Goal: Information Seeking & Learning: Compare options

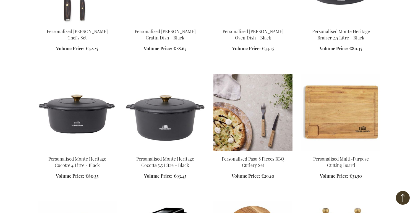
scroll to position [588, 0]
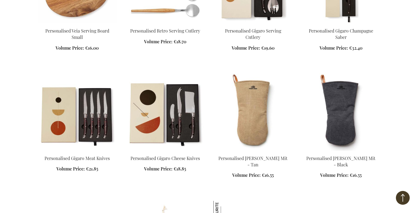
scroll to position [1430, 0]
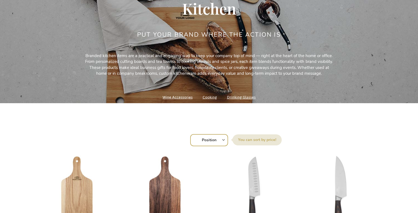
scroll to position [81, 0]
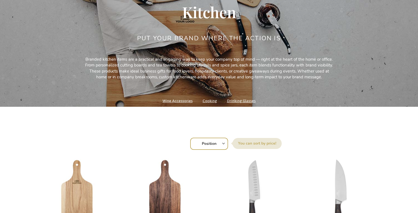
click at [208, 102] on link "Cooking" at bounding box center [210, 100] width 14 height 7
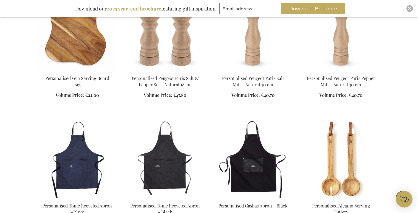
scroll to position [678, 0]
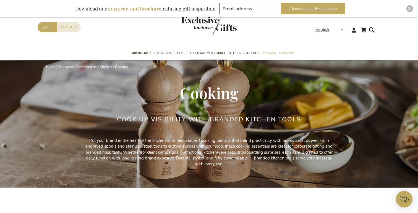
click at [178, 48] on link "Gift Sets" at bounding box center [180, 54] width 13 height 14
click at [165, 47] on link "TOP 50 Gifts" at bounding box center [163, 54] width 18 height 14
click at [162, 47] on link "TOP 50 Gifts" at bounding box center [163, 54] width 18 height 14
click at [157, 48] on link "TOP 50 Gifts" at bounding box center [163, 54] width 18 height 14
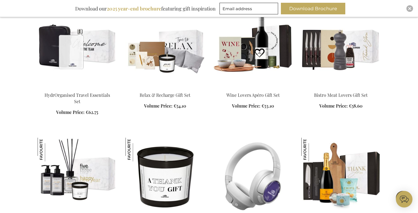
scroll to position [551, 0]
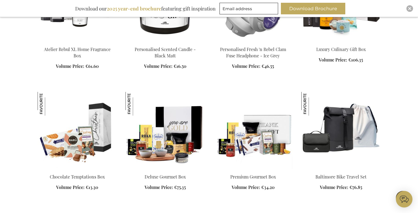
scroll to position [750, 0]
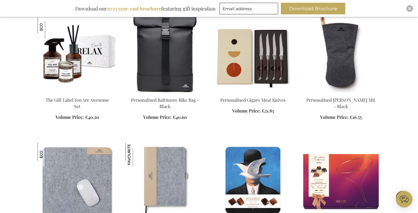
scroll to position [1421, 0]
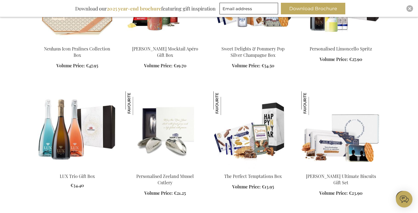
scroll to position [1547, 0]
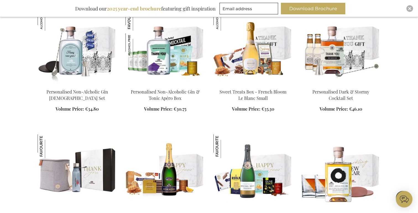
scroll to position [1885, 0]
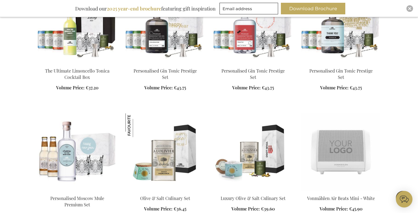
scroll to position [2321, 0]
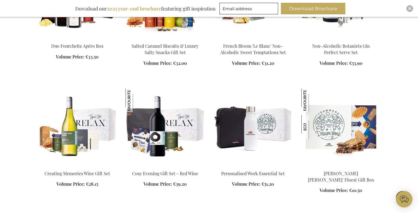
scroll to position [2923, 0]
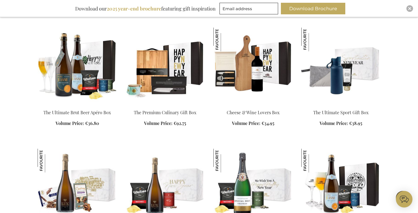
scroll to position [3263, 0]
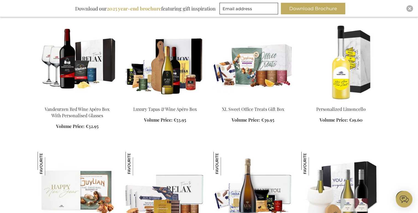
scroll to position [3591, 0]
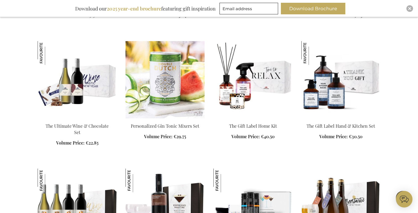
scroll to position [3829, 0]
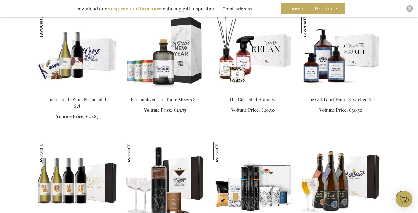
scroll to position [3712, 0]
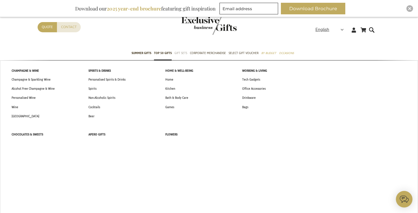
click at [183, 53] on span "Gift Sets" at bounding box center [180, 53] width 13 height 6
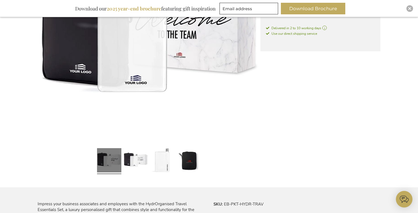
scroll to position [173, 0]
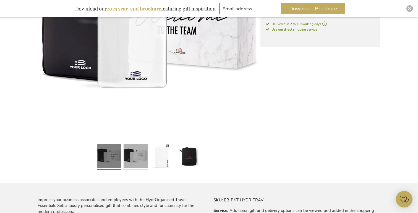
click at [140, 161] on link at bounding box center [136, 157] width 24 height 30
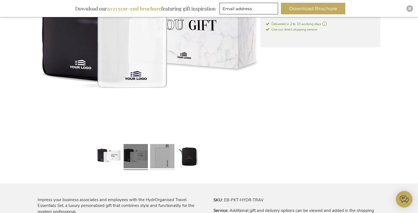
click at [162, 161] on link at bounding box center [162, 157] width 24 height 30
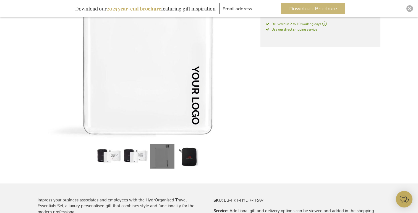
scroll to position [259, 0]
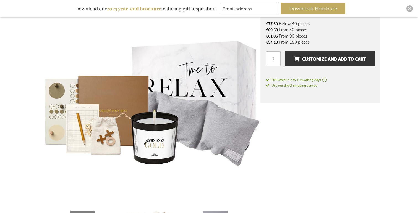
scroll to position [31, 0]
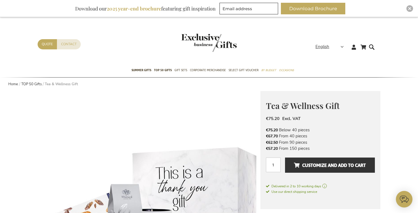
click at [252, 58] on div "Contact Quote" at bounding box center [177, 51] width 278 height 25
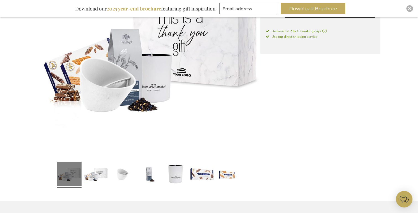
scroll to position [214, 0]
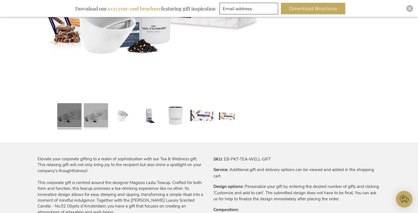
click at [107, 120] on link at bounding box center [96, 116] width 24 height 30
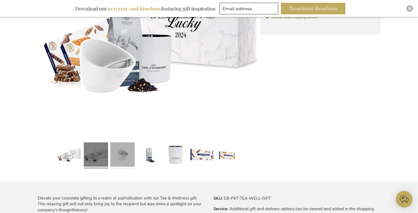
scroll to position [175, 0]
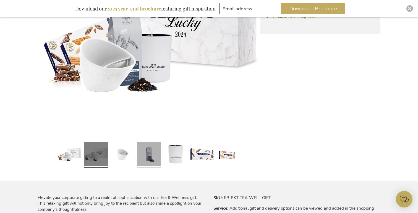
click at [145, 148] on link at bounding box center [149, 155] width 24 height 30
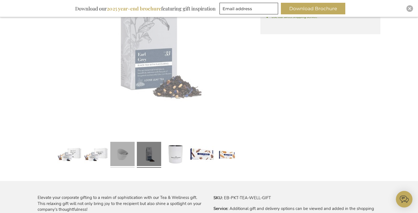
click at [126, 151] on link at bounding box center [122, 155] width 24 height 30
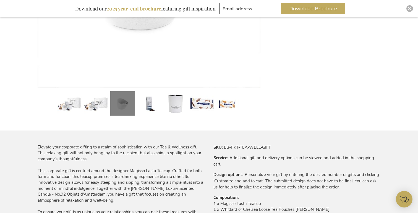
scroll to position [283, 0]
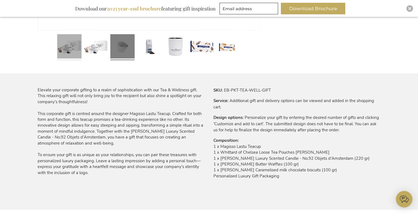
click at [57, 52] on link at bounding box center [69, 47] width 24 height 30
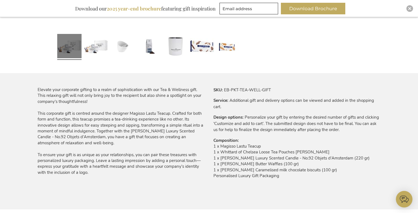
click at [78, 48] on link at bounding box center [69, 47] width 24 height 30
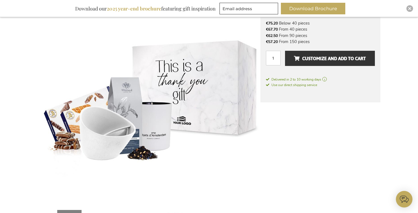
scroll to position [68, 0]
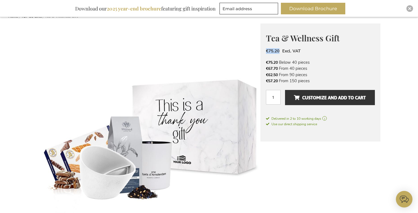
drag, startPoint x: 264, startPoint y: 51, endPoint x: 280, endPoint y: 51, distance: 16.3
click at [280, 51] on div "Tea & Wellness Gift €75.20 Excl. VAT €75.20 Below 40 pieces €67.70 From 40 piec…" at bounding box center [320, 82] width 120 height 119
drag, startPoint x: 267, startPoint y: 38, endPoint x: 282, endPoint y: 51, distance: 19.8
click at [282, 51] on div "Tea & Wellness Gift €75.20 Excl. VAT €75.20 Below 40 pieces €67.70 From 40 piec…" at bounding box center [320, 82] width 120 height 119
copy div "Tea & Wellness Gift €75.20"
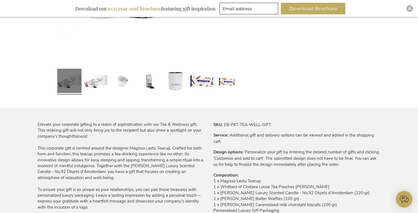
scroll to position [289, 0]
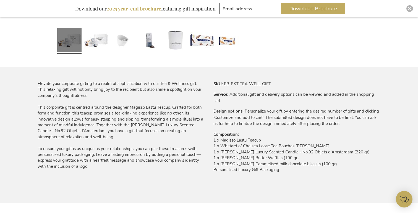
drag, startPoint x: 213, startPoint y: 135, endPoint x: 291, endPoint y: 170, distance: 85.8
click at [291, 170] on div "More Information SKU EB-PKT-TEA-WELL-GIFT Service Additional gift and delivery …" at bounding box center [294, 130] width 171 height 99
click at [291, 170] on td "1 x Magisso Lastu Teacup 1 x Whittard of Chelsea Loose Tea Pouches Earl Gray 1 …" at bounding box center [296, 157] width 167 height 38
drag, startPoint x: 214, startPoint y: 137, endPoint x: 327, endPoint y: 171, distance: 118.6
click at [327, 171] on tr "Composition 1 x Magisso Lastu Teacup 1 x Whittard of Chelsea Loose Tea Pouches …" at bounding box center [296, 154] width 167 height 44
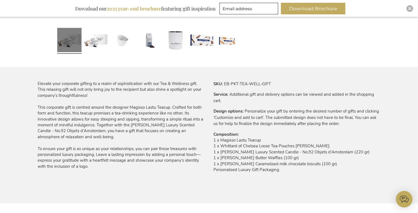
copy tr "Composition 1 x Magisso Lastu Teacup 1 x Whittard of Chelsea Loose Tea Pouches …"
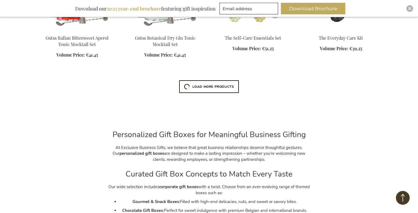
scroll to position [984, 0]
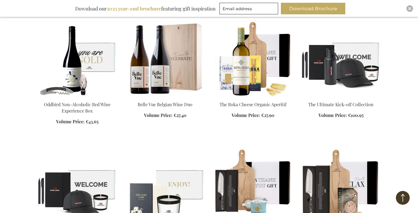
scroll to position [111, 0]
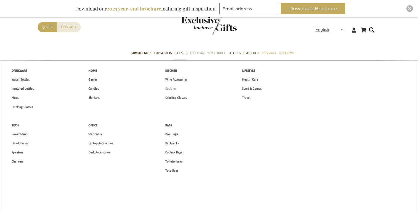
click at [172, 90] on span "Cooking" at bounding box center [170, 89] width 10 height 6
click at [18, 98] on span "Mugs" at bounding box center [15, 98] width 7 height 6
click at [93, 71] on span "Home" at bounding box center [92, 71] width 9 height 6
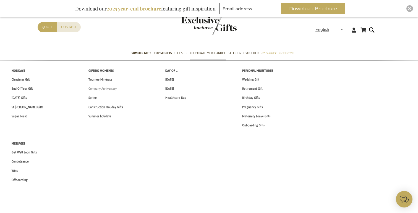
click at [102, 91] on span "Company Anniversary" at bounding box center [102, 89] width 28 height 6
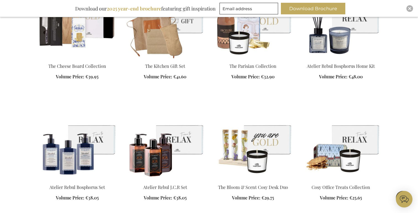
scroll to position [720, 0]
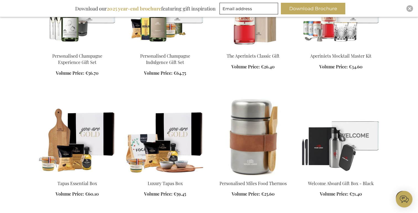
scroll to position [1190, 0]
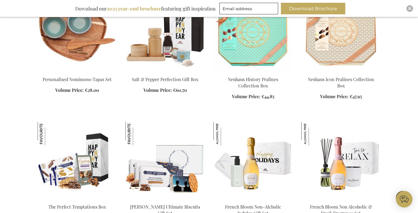
scroll to position [1704, 0]
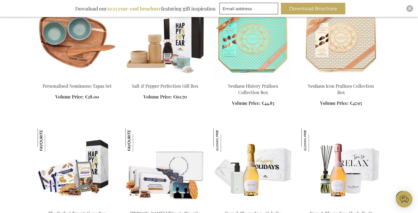
click at [184, 61] on img at bounding box center [164, 39] width 79 height 77
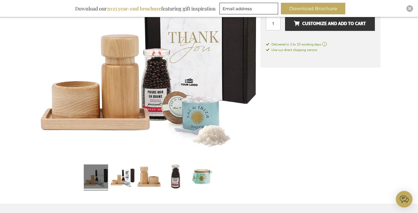
scroll to position [214, 0]
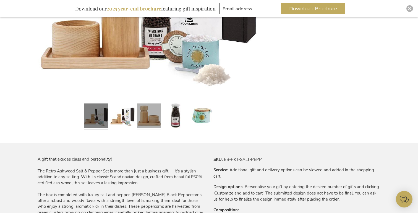
click at [151, 122] on link at bounding box center [149, 116] width 24 height 30
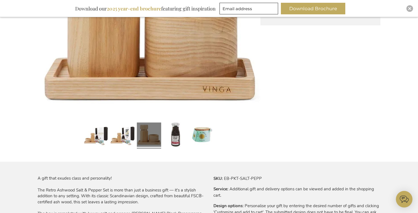
scroll to position [171, 0]
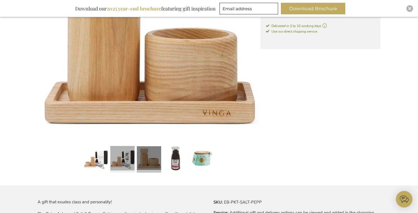
click at [128, 146] on link at bounding box center [122, 159] width 24 height 30
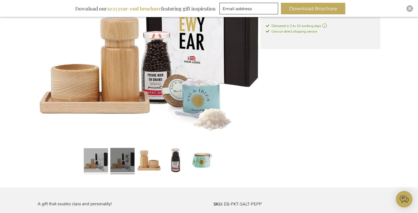
click at [102, 161] on link at bounding box center [96, 161] width 24 height 30
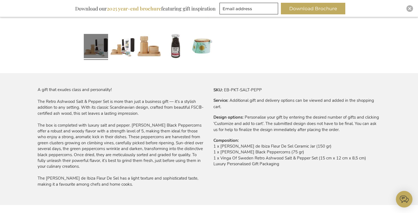
scroll to position [200, 0]
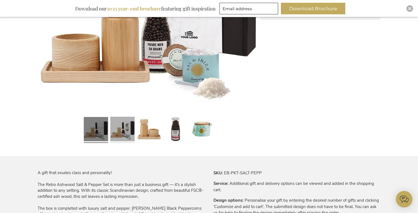
click at [125, 132] on link at bounding box center [122, 130] width 24 height 30
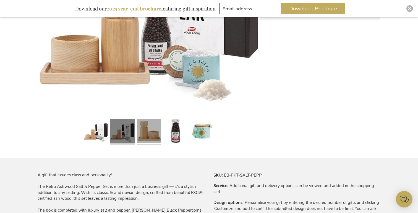
click at [143, 132] on link at bounding box center [149, 132] width 24 height 30
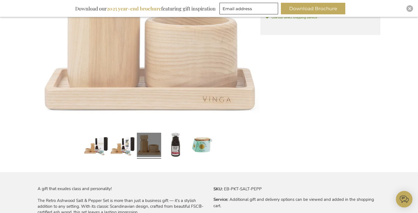
scroll to position [188, 0]
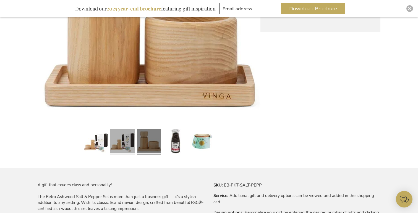
click at [114, 149] on link at bounding box center [122, 142] width 24 height 30
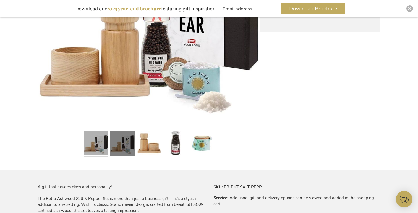
click at [98, 152] on link at bounding box center [96, 144] width 24 height 30
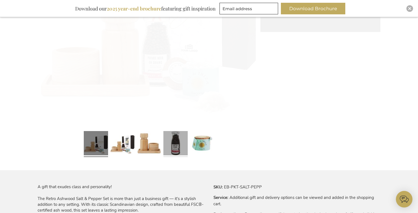
click at [164, 150] on link at bounding box center [175, 144] width 24 height 30
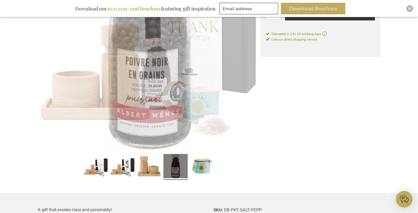
scroll to position [160, 0]
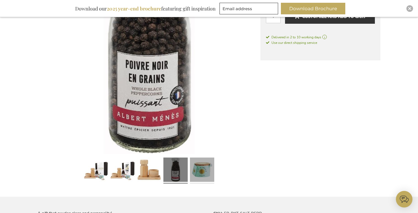
click at [195, 175] on link at bounding box center [202, 171] width 24 height 30
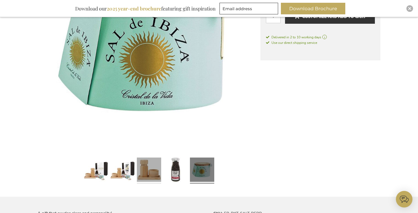
click at [142, 173] on link at bounding box center [149, 171] width 24 height 30
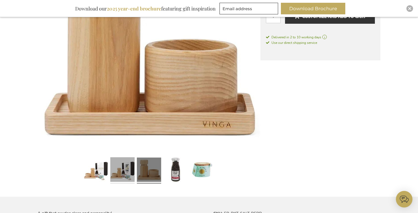
click at [124, 171] on link at bounding box center [122, 171] width 24 height 30
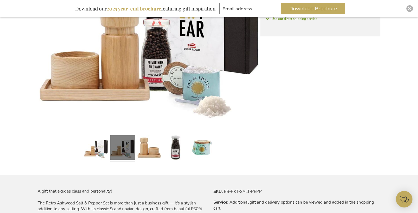
scroll to position [169, 0]
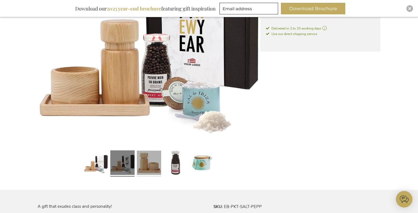
click at [143, 165] on link at bounding box center [149, 164] width 24 height 30
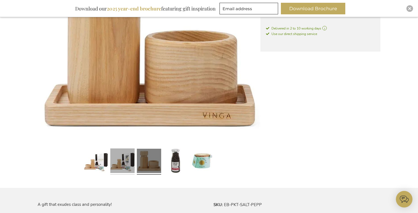
click at [125, 166] on link at bounding box center [122, 162] width 24 height 30
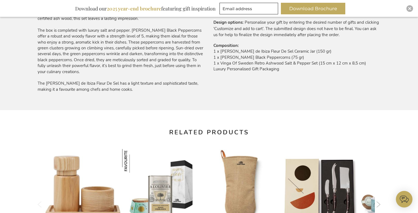
scroll to position [434, 0]
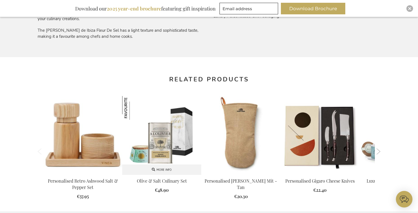
click at [157, 183] on link "Olive & Salt Culinary Set" at bounding box center [162, 181] width 50 height 6
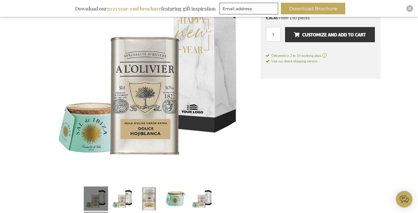
scroll to position [178, 0]
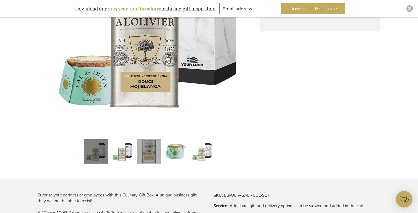
click at [156, 147] on link at bounding box center [149, 152] width 24 height 30
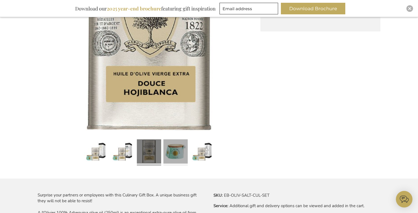
click at [187, 146] on link at bounding box center [175, 152] width 24 height 30
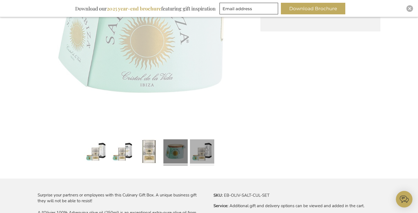
click at [199, 150] on link at bounding box center [202, 152] width 24 height 30
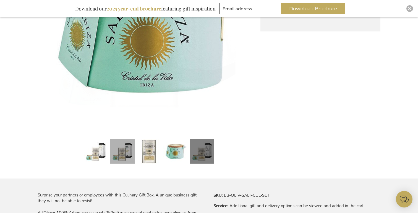
click at [121, 153] on link at bounding box center [122, 152] width 24 height 30
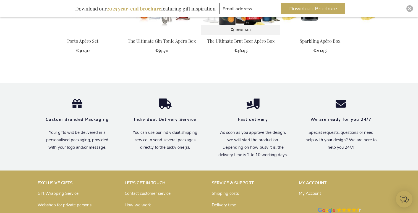
scroll to position [590, 0]
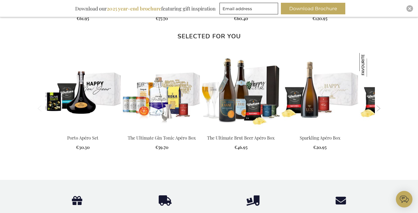
click at [378, 109] on button "Next" at bounding box center [378, 109] width 4 height 6
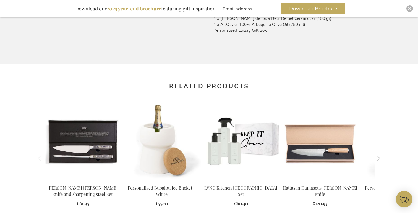
scroll to position [405, 0]
click at [379, 161] on button "Next" at bounding box center [378, 158] width 4 height 6
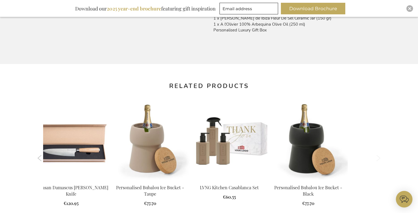
click at [379, 161] on button "Next" at bounding box center [378, 158] width 4 height 6
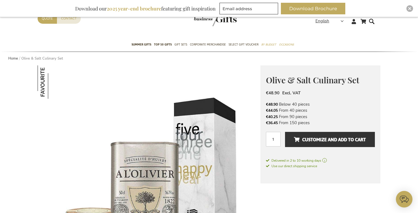
scroll to position [0, 0]
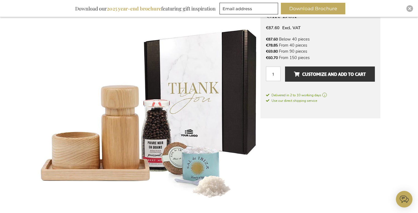
scroll to position [98, 0]
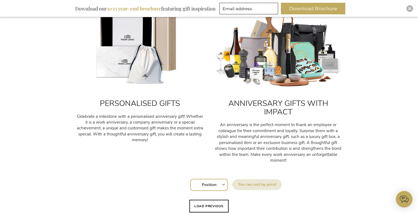
scroll to position [356, 0]
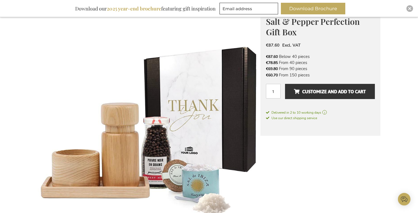
scroll to position [86, 0]
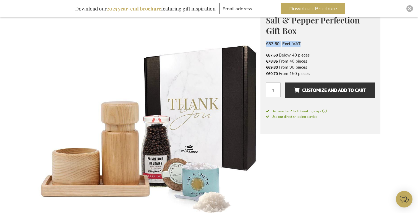
drag, startPoint x: 265, startPoint y: 44, endPoint x: 303, endPoint y: 44, distance: 38.1
click at [303, 44] on div "Salt & Pepper Perfection Gift Box €87.60 Excl. VAT €87.60 Below 40 pieces €78.8…" at bounding box center [320, 70] width 120 height 129
copy div "€87.60 Excl. VAT"
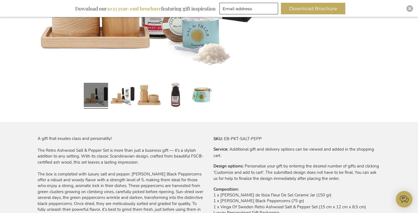
scroll to position [305, 0]
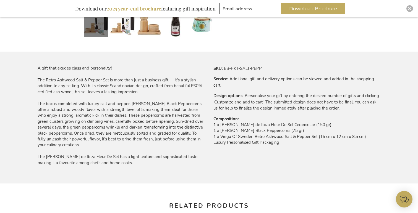
drag, startPoint x: 212, startPoint y: 127, endPoint x: 288, endPoint y: 145, distance: 77.8
click at [288, 145] on div "More Information SKU EB-PKT-SALT-PEPP Service Additional gift and delivery opti…" at bounding box center [294, 109] width 171 height 88
click at [288, 145] on td "1 x Sal de Ibiza Fleur De Sel Ceramic Jar (150 gr) 1 x Albert Ménès Black Peppe…" at bounding box center [296, 135] width 167 height 27
drag, startPoint x: 286, startPoint y: 145, endPoint x: 213, endPoint y: 127, distance: 74.6
click at [213, 127] on td "1 x Sal de Ibiza Fleur De Sel Ceramic Jar (150 gr) 1 x Albert Ménès Black Peppe…" at bounding box center [296, 135] width 167 height 27
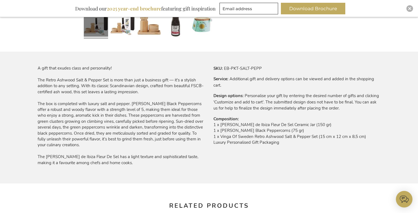
copy td "1 x Sal de Ibiza Fleur De Sel Ceramic Jar (150 gr) 1 x Albert Ménès Black Peppe…"
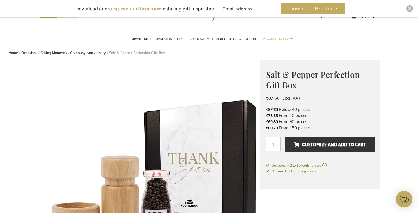
scroll to position [0, 0]
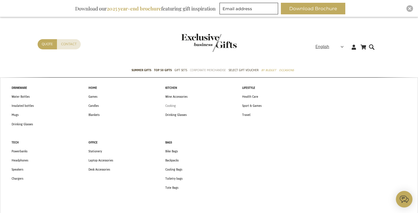
click at [172, 104] on span "Cooking" at bounding box center [170, 106] width 10 height 6
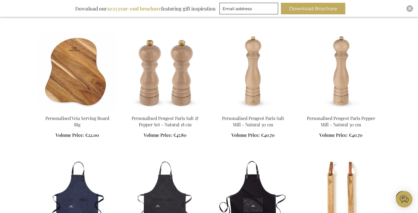
scroll to position [695, 0]
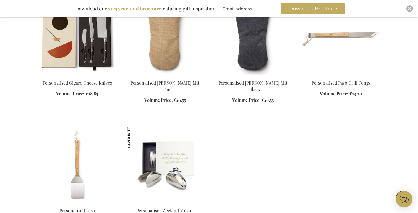
scroll to position [1281, 0]
